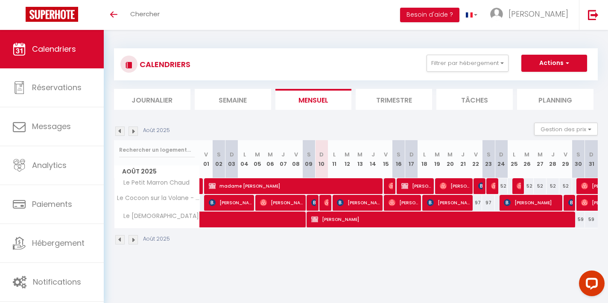
click at [133, 134] on img at bounding box center [133, 130] width 9 height 9
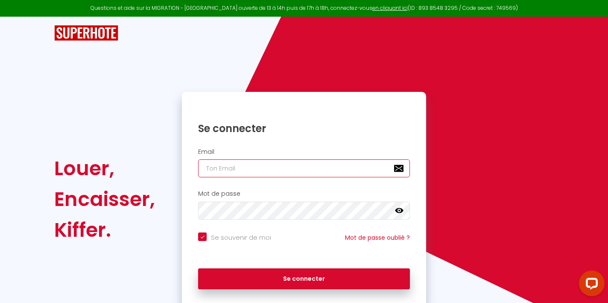
click at [233, 171] on input "email" at bounding box center [304, 168] width 212 height 18
type input "[EMAIL_ADDRESS][DOMAIN_NAME]"
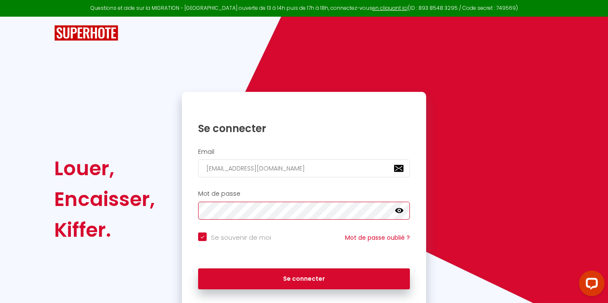
click at [304, 277] on button "Se connecter" at bounding box center [304, 278] width 212 height 21
checkbox input "true"
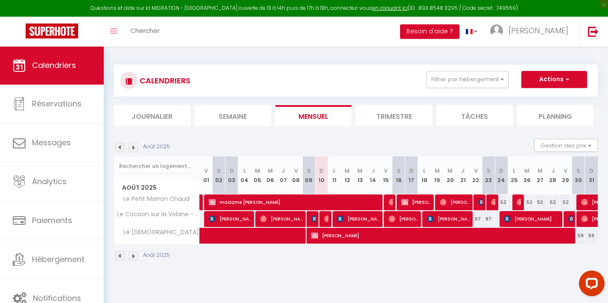
click at [135, 148] on img at bounding box center [133, 147] width 9 height 9
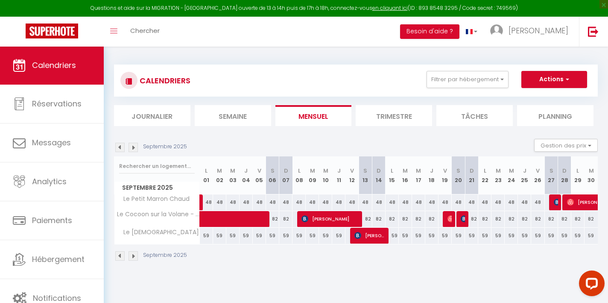
click at [135, 148] on img at bounding box center [133, 147] width 9 height 9
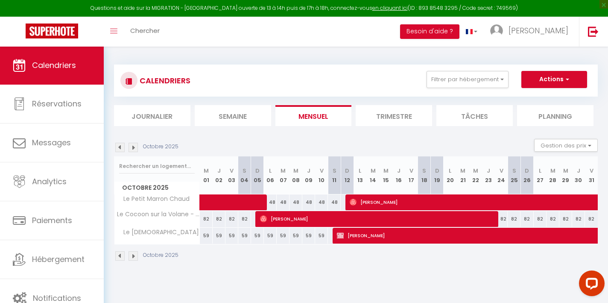
click at [135, 148] on img at bounding box center [133, 147] width 9 height 9
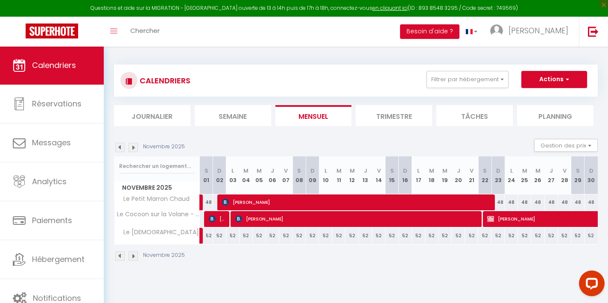
click at [123, 149] on img at bounding box center [119, 147] width 9 height 9
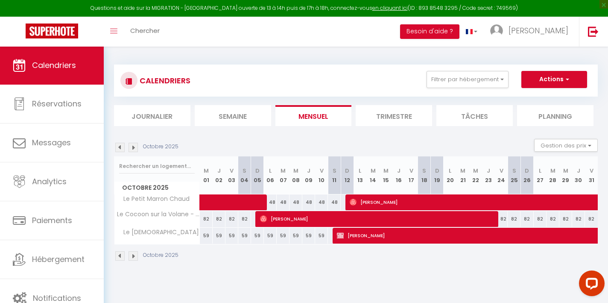
click at [123, 149] on img at bounding box center [119, 147] width 9 height 9
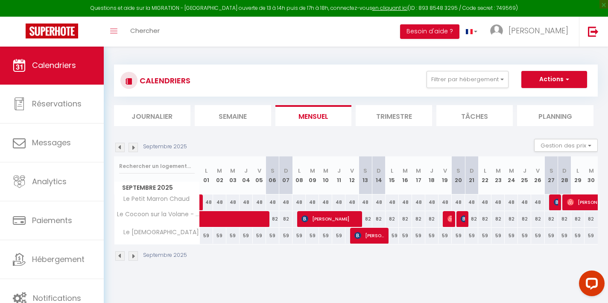
click at [134, 147] on img at bounding box center [133, 147] width 9 height 9
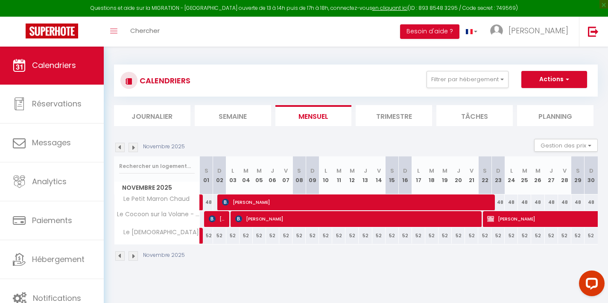
click at [134, 147] on img at bounding box center [133, 147] width 9 height 9
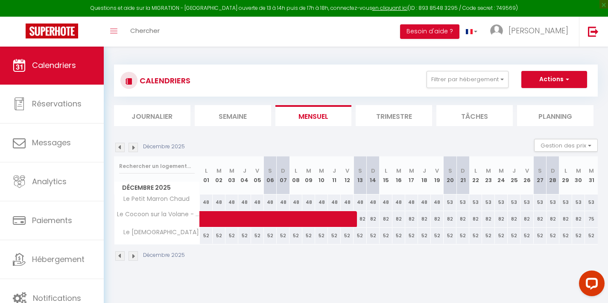
click at [122, 146] on img at bounding box center [119, 147] width 9 height 9
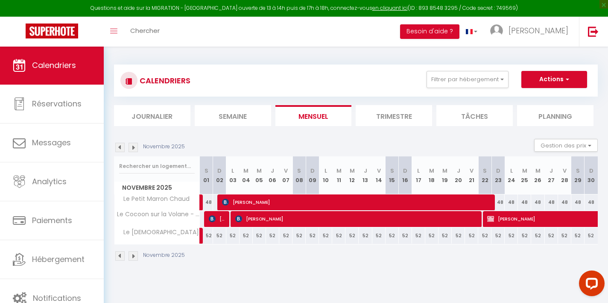
click at [273, 203] on span "[PERSON_NAME]" at bounding box center [356, 202] width 269 height 16
select select "OK"
select select "KO"
select select "0"
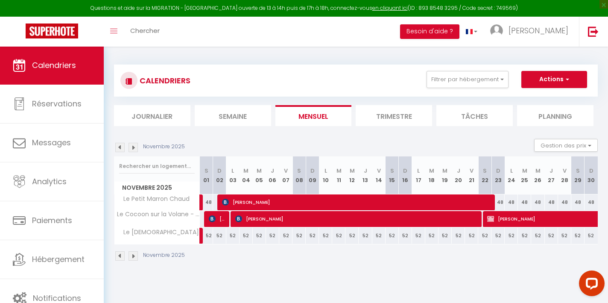
select select "1"
select select
select select "45959"
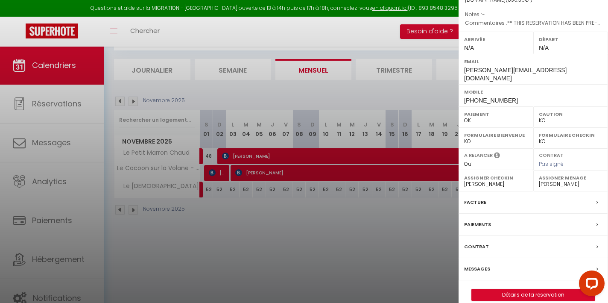
scroll to position [46, 0]
click at [534, 289] on link "Détails de la réservation" at bounding box center [533, 294] width 123 height 11
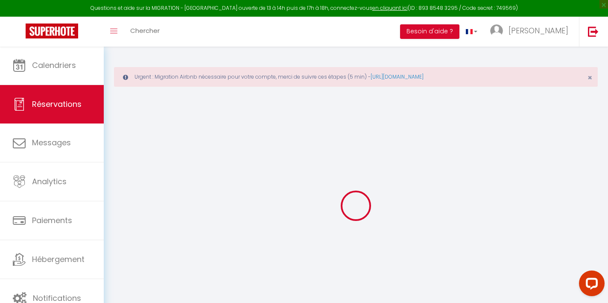
select select
select select "14"
checkbox input "false"
select select
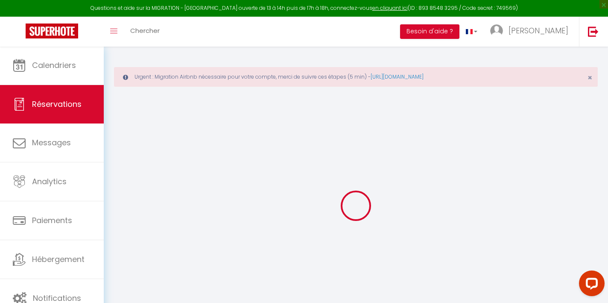
select select
checkbox input "false"
select select
checkbox input "false"
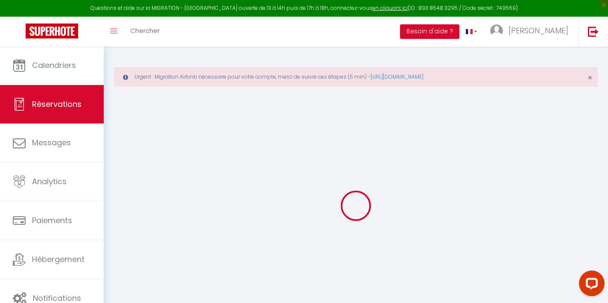
type supplément\)1 "** THIS RESERVATION HAS BEEN PRE-PAID ** BOOKING NOTE : Payment charge is EUR 1…"
type input "28.28"
select select
checkbox input "false"
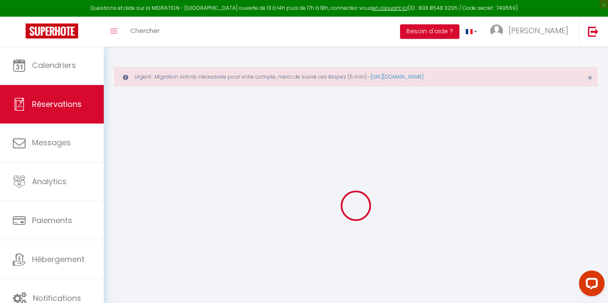
select select
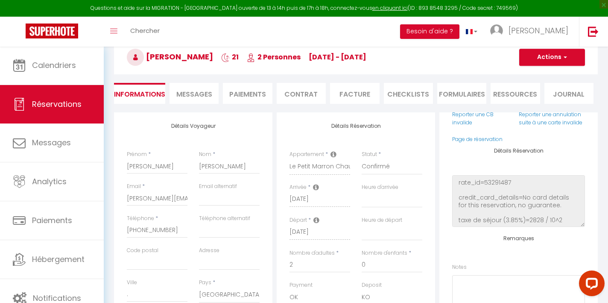
scroll to position [83, 0]
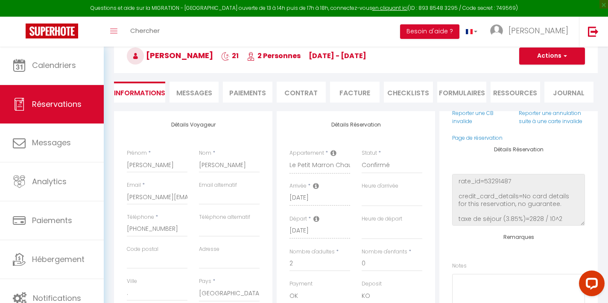
click at [346, 93] on li "Facture" at bounding box center [354, 92] width 49 height 21
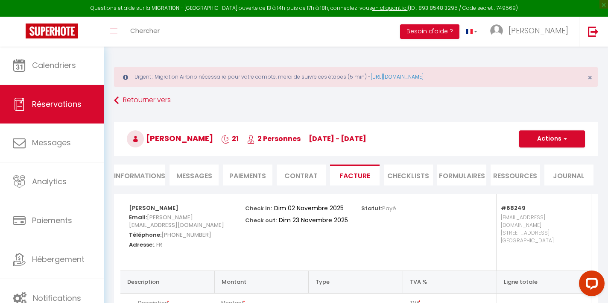
click at [359, 140] on span "[DATE] - [DATE]" at bounding box center [338, 139] width 58 height 10
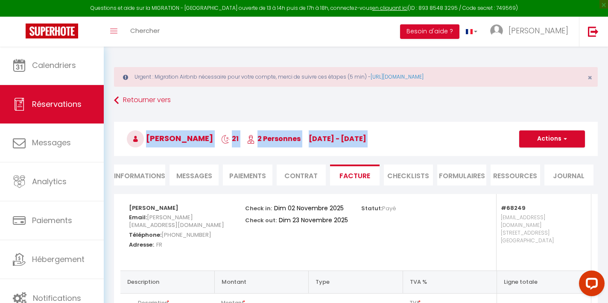
click at [359, 140] on span "[DATE] - [DATE]" at bounding box center [338, 139] width 58 height 10
click at [393, 135] on h3 "[PERSON_NAME] 21 2 Personnes [DATE] - [DATE]" at bounding box center [356, 139] width 484 height 34
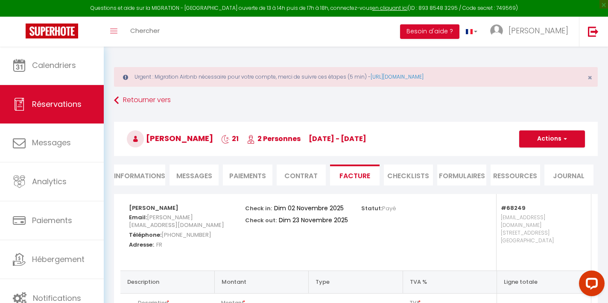
click at [253, 218] on p "Check out:" at bounding box center [261, 219] width 32 height 10
click at [257, 229] on div "Check in: [DATE] Check out: [DATE]" at bounding box center [297, 214] width 105 height 41
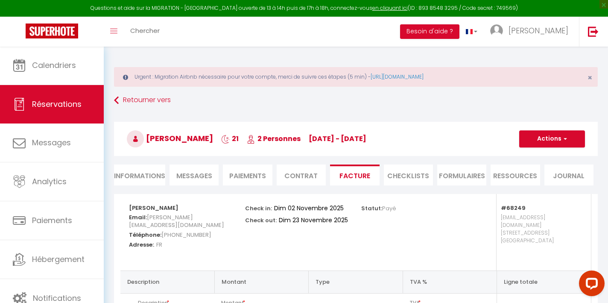
click at [313, 173] on li "Contrat" at bounding box center [301, 174] width 49 height 21
